Goal: Task Accomplishment & Management: Manage account settings

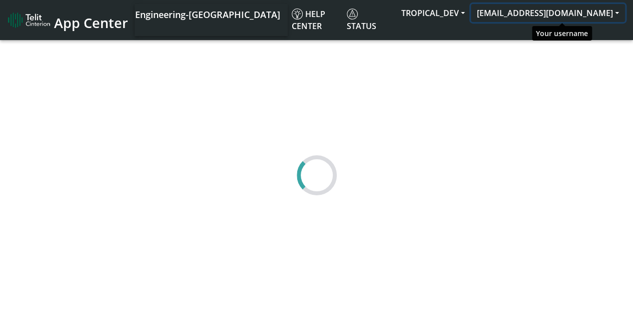
click at [566, 14] on button "[EMAIL_ADDRESS][DOMAIN_NAME]" at bounding box center [548, 13] width 154 height 18
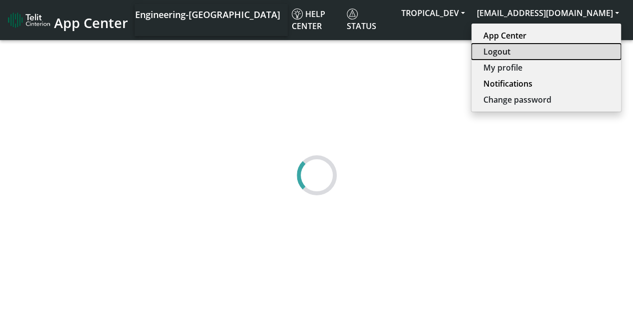
click at [529, 49] on button "Logout" at bounding box center [546, 52] width 150 height 16
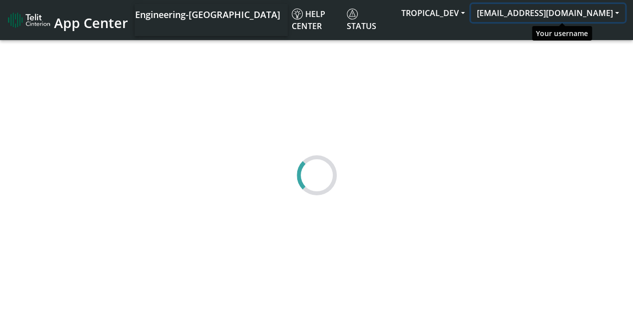
click at [561, 9] on button "[EMAIL_ADDRESS][DOMAIN_NAME]" at bounding box center [548, 13] width 154 height 18
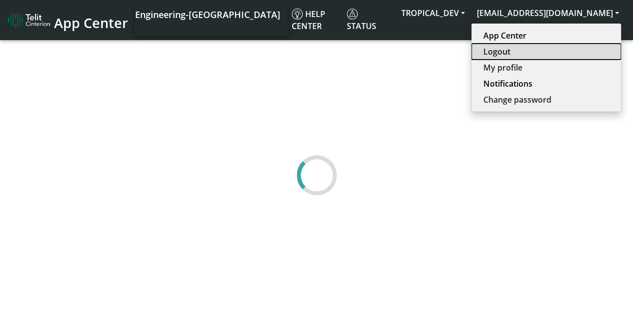
click at [522, 52] on button "Logout" at bounding box center [546, 52] width 150 height 16
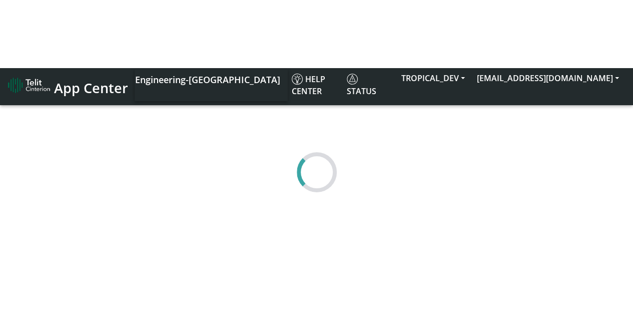
scroll to position [4, 0]
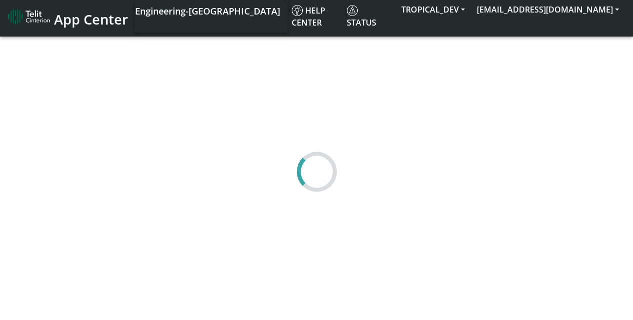
click at [58, 17] on span "App Center" at bounding box center [91, 19] width 74 height 19
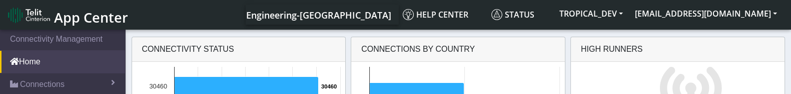
click at [71, 18] on span "App Center" at bounding box center [91, 17] width 74 height 19
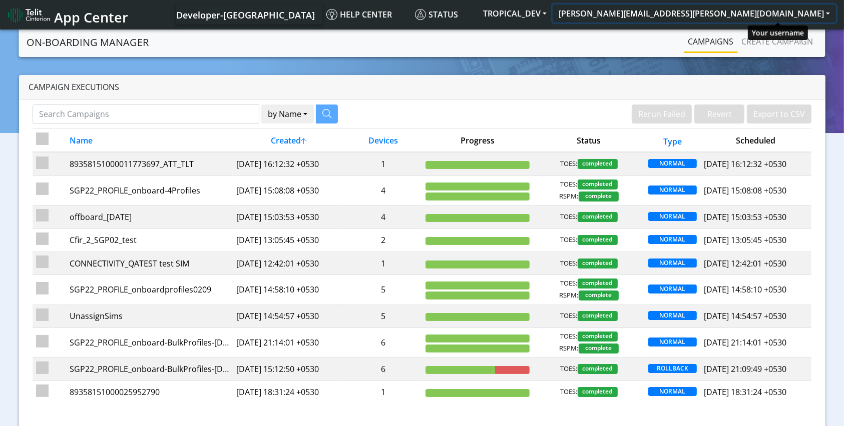
click at [770, 14] on button "[PERSON_NAME][EMAIL_ADDRESS][PERSON_NAME][DOMAIN_NAME]" at bounding box center [694, 14] width 283 height 18
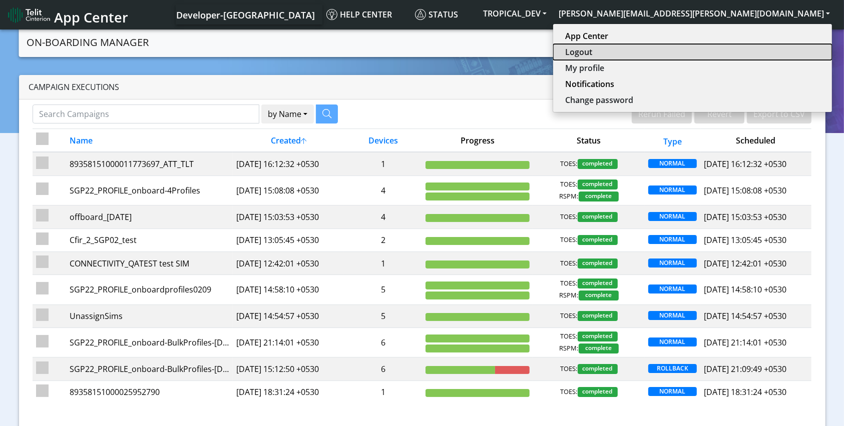
click at [744, 50] on button "Logout" at bounding box center [692, 52] width 279 height 16
